Goal: Check status

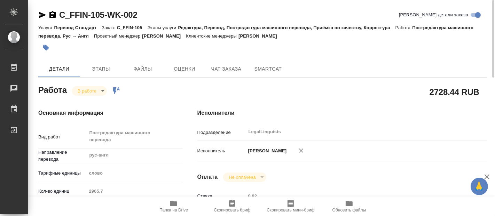
click at [102, 88] on body "🙏 .cls-1 fill:#fff; AWATERA [PERSON_NAME] 0 Чаты График Выйти C_FFIN-105-WK-002…" at bounding box center [247, 108] width 495 height 216
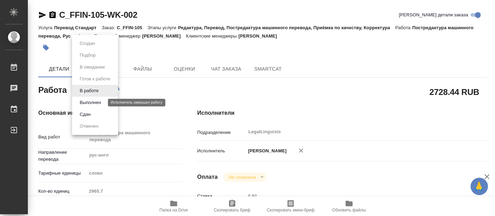
click at [99, 101] on button "Выполнен" at bounding box center [90, 103] width 25 height 8
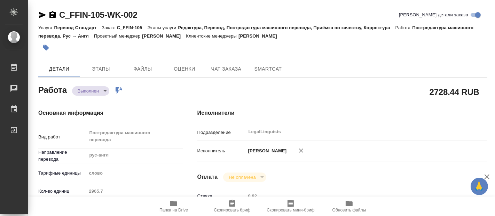
type textarea "x"
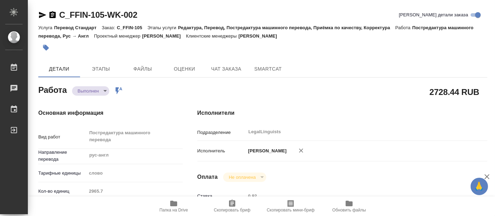
type textarea "x"
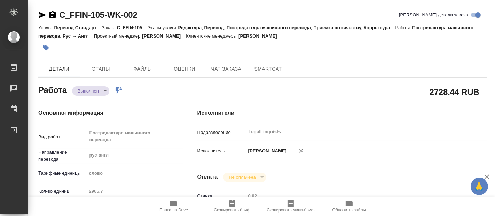
type textarea "x"
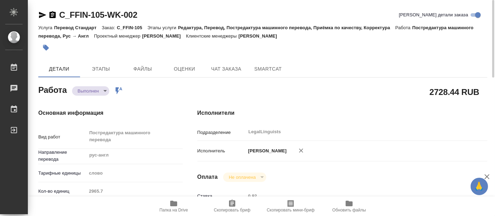
click at [135, 83] on div "Работа Выполнен completed Работа включена в последовательность" at bounding box center [103, 91] width 159 height 45
click at [173, 203] on icon "button" at bounding box center [173, 204] width 7 height 6
